Goal: Task Accomplishment & Management: Manage account settings

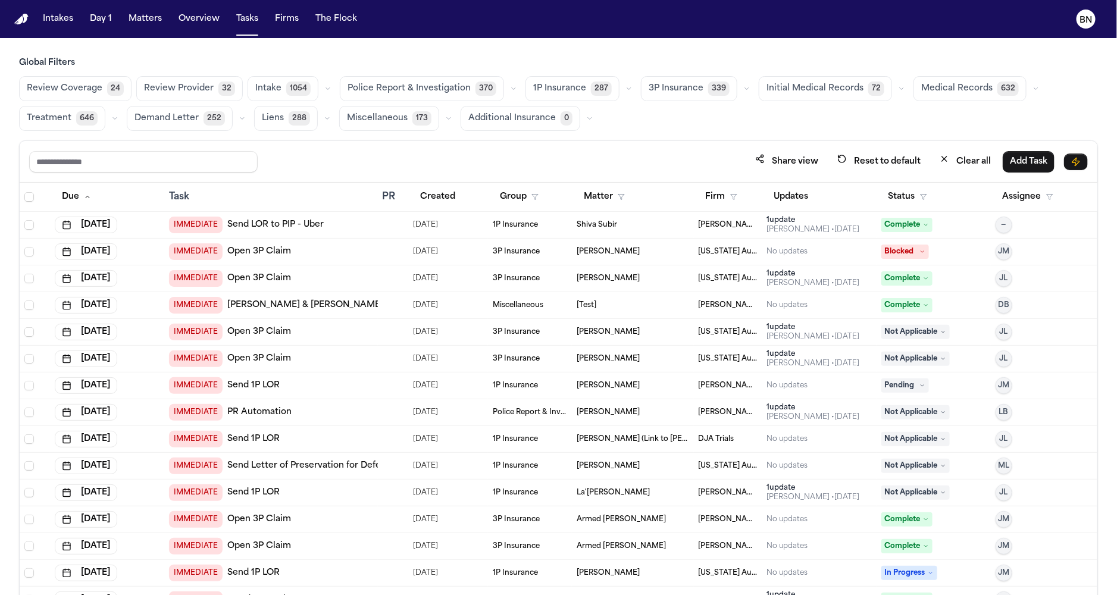
click at [732, 60] on h3 "Global Filters" at bounding box center [558, 63] width 1079 height 12
click at [732, 40] on main "Global Filters Review Coverage 24 Review Provider 32 Intake 1054 Police Report …" at bounding box center [558, 316] width 1117 height 557
click at [730, 42] on main "Global Filters Review Coverage 24 Review Provider 32 Intake 1054 Police Report …" at bounding box center [558, 316] width 1117 height 557
click at [321, 95] on button "button" at bounding box center [328, 89] width 14 height 14
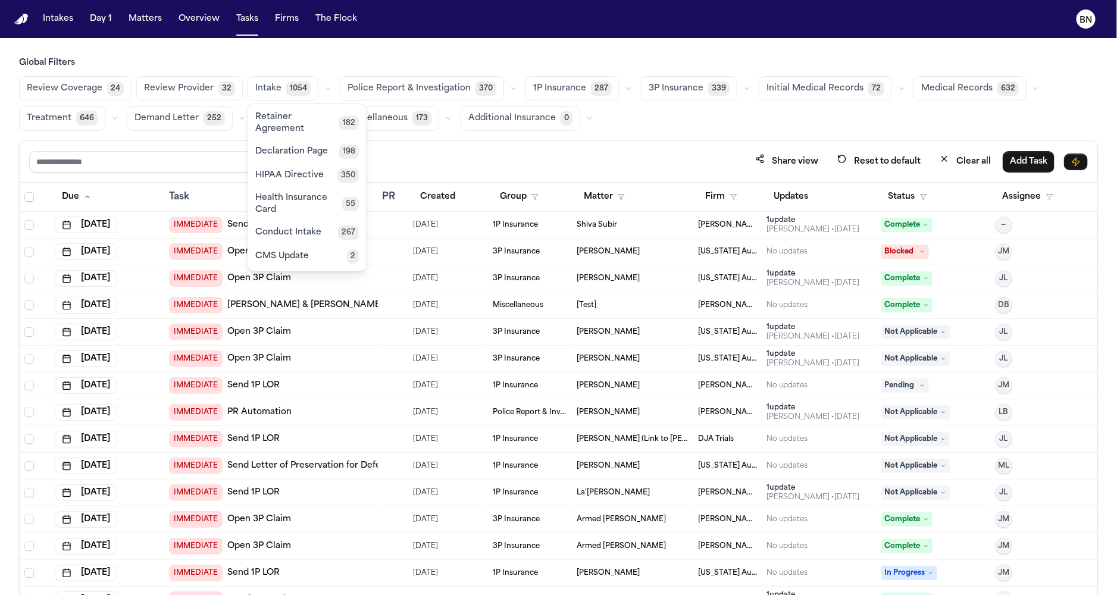
click at [319, 52] on main "Global Filters Review Coverage 24 Review Provider 32 Intake 1054 [MEDICAL_DATA]…" at bounding box center [558, 316] width 1117 height 557
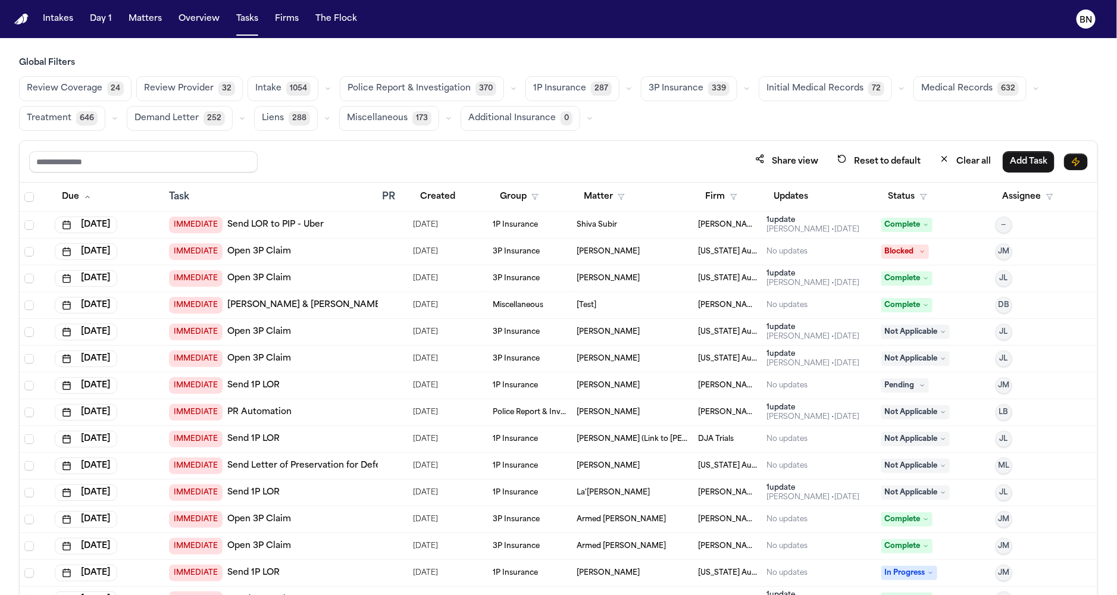
click at [321, 42] on main "Global Filters Review Coverage 24 Review Provider 32 Intake 1054 Police Report …" at bounding box center [558, 316] width 1117 height 557
click at [321, 82] on button "button" at bounding box center [328, 89] width 14 height 14
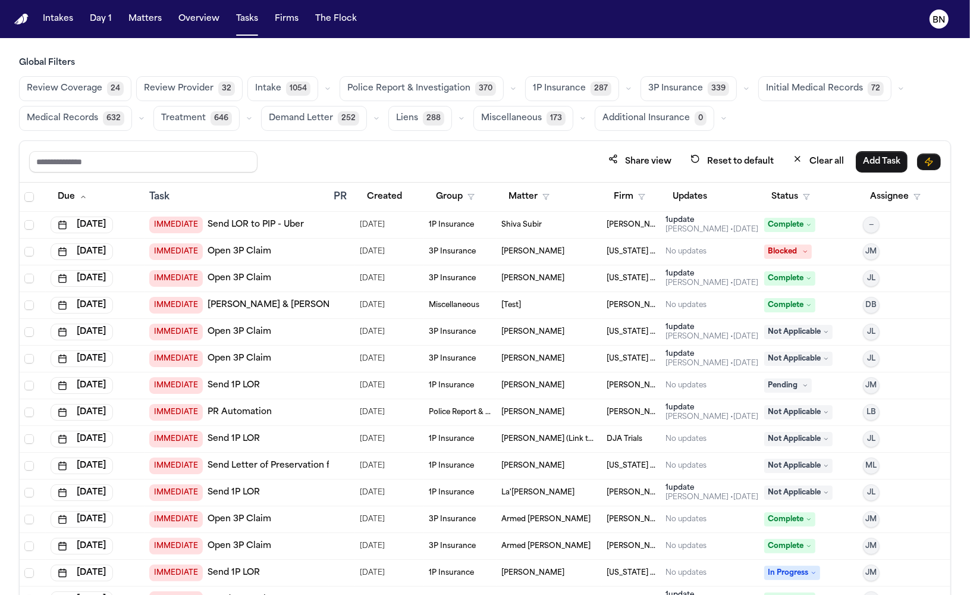
click at [151, 27] on button "Matters" at bounding box center [145, 18] width 43 height 21
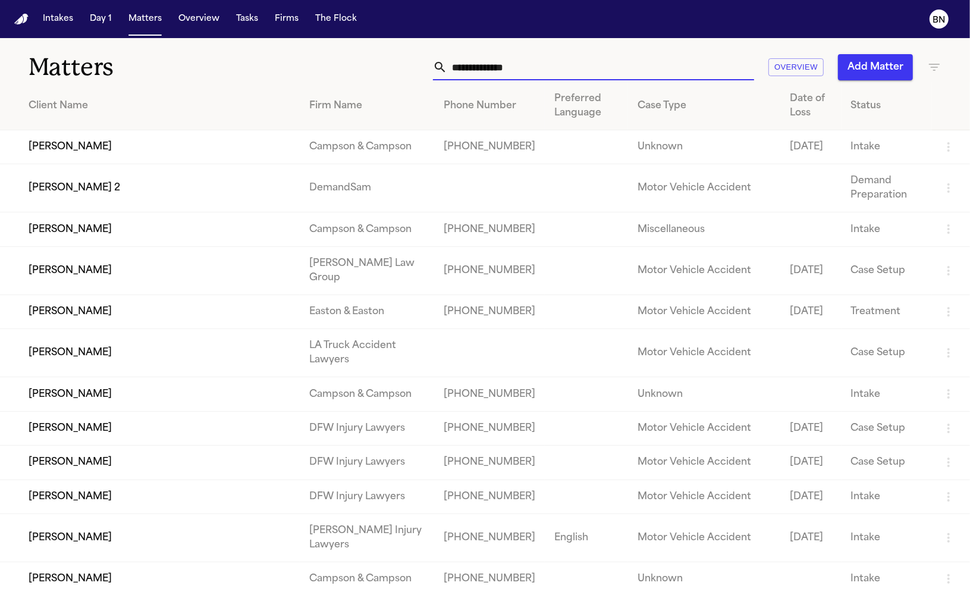
click at [567, 60] on input "text" at bounding box center [600, 67] width 307 height 26
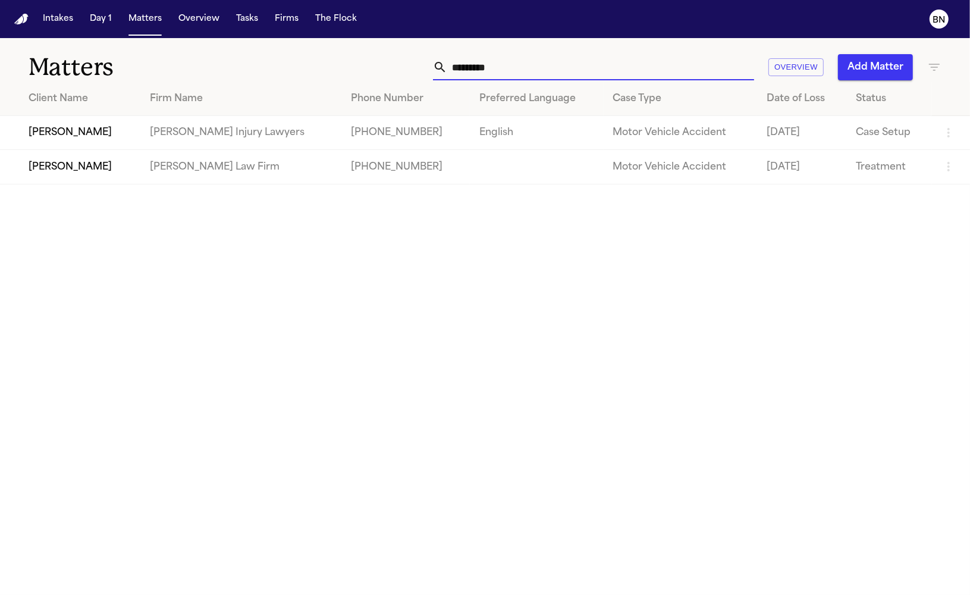
type input "**********"
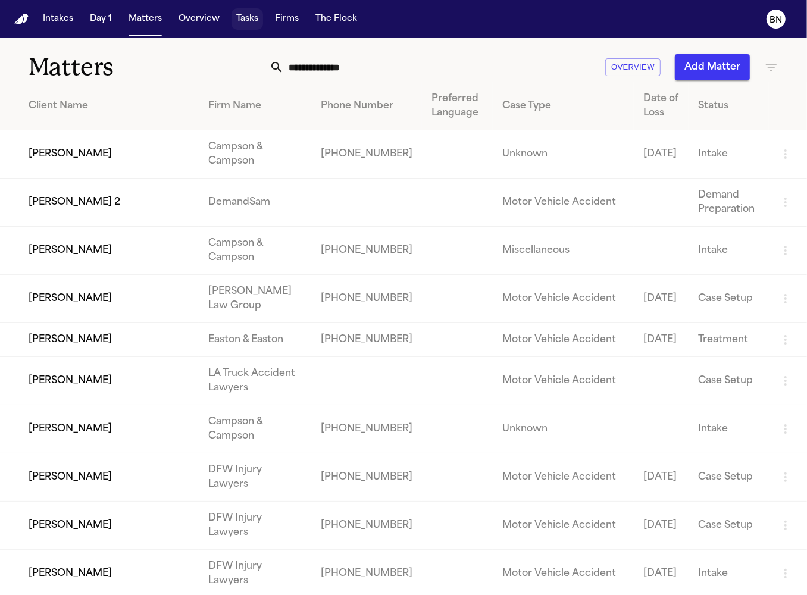
click at [242, 24] on button "Tasks" at bounding box center [247, 18] width 32 height 21
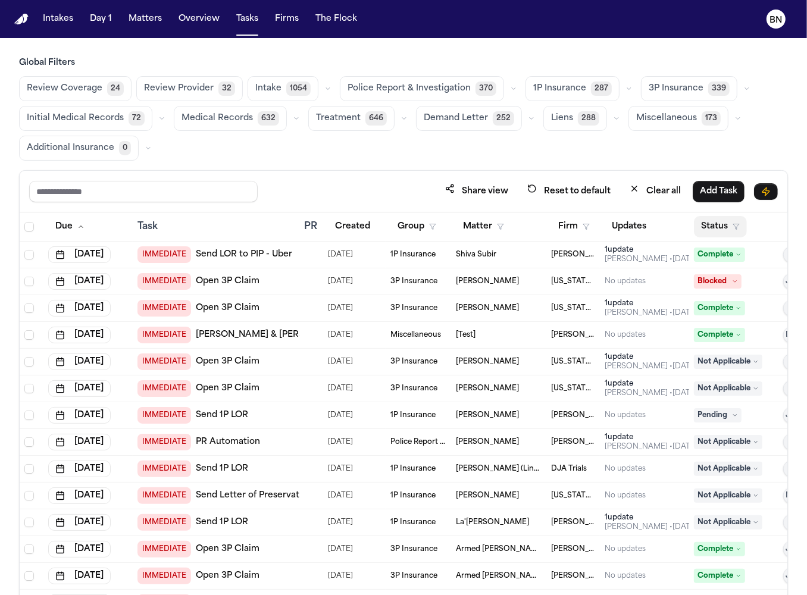
click at [716, 224] on button "Status" at bounding box center [720, 226] width 53 height 21
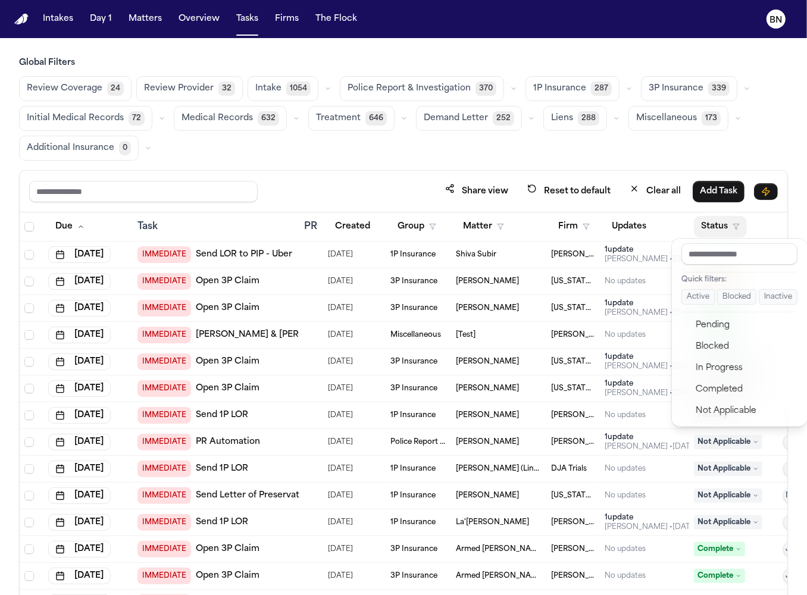
click at [393, 173] on div "Share view Reset to default Clear all Add Task Due Task PR Created Group Matter…" at bounding box center [403, 423] width 769 height 507
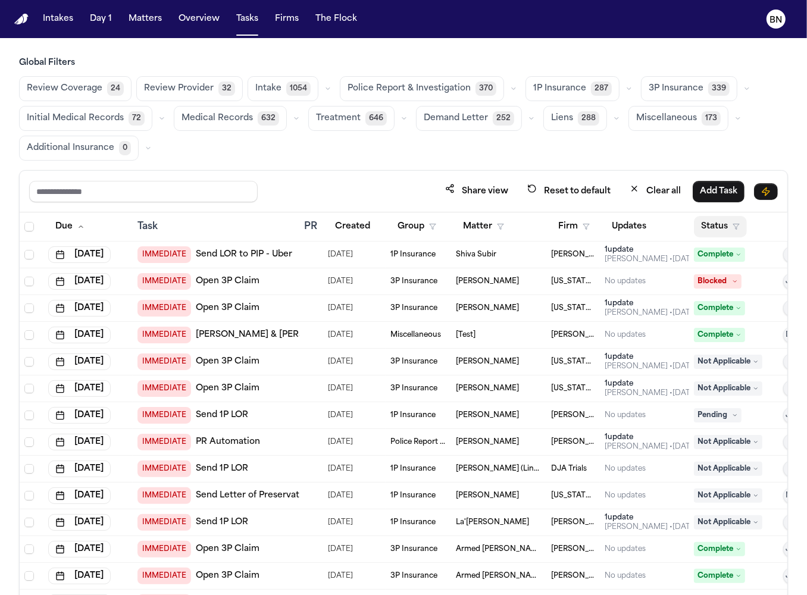
click at [706, 233] on button "Status" at bounding box center [720, 226] width 53 height 21
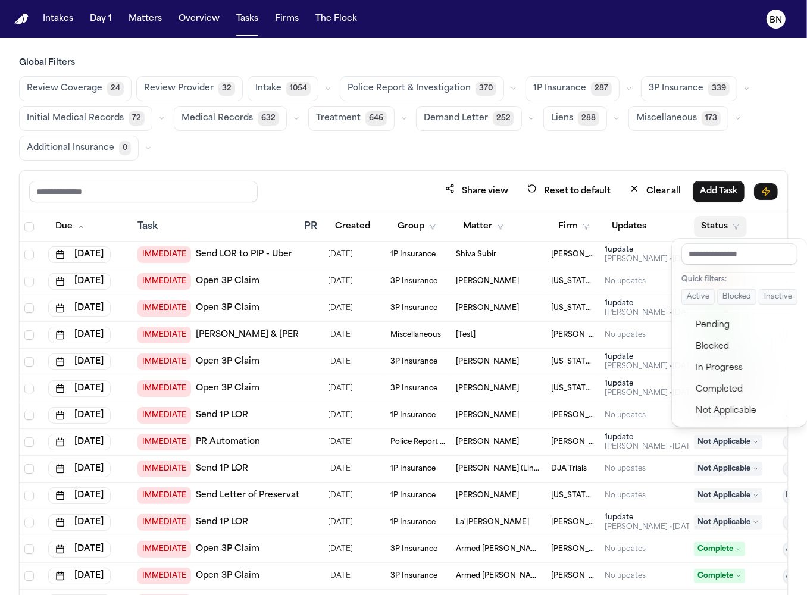
click at [692, 299] on button "Active" at bounding box center [697, 296] width 33 height 15
